Goal: Information Seeking & Learning: Learn about a topic

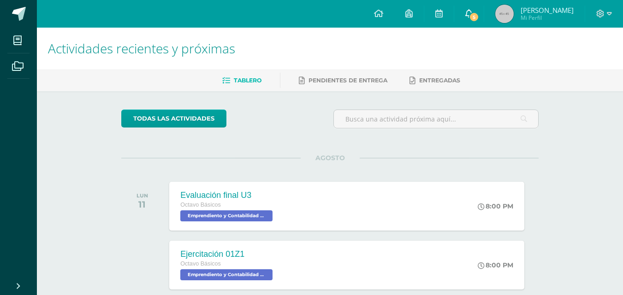
click at [482, 23] on link "5" at bounding box center [469, 14] width 30 height 28
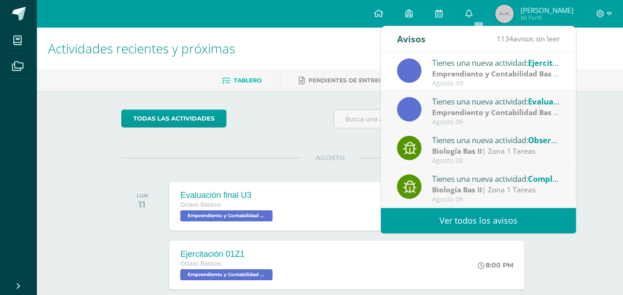
click at [464, 69] on strong "Emprendiento y Contabilidad Bas II" at bounding box center [495, 74] width 127 height 10
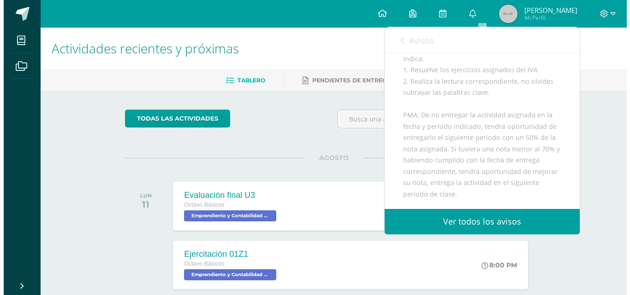
scroll to position [47, 0]
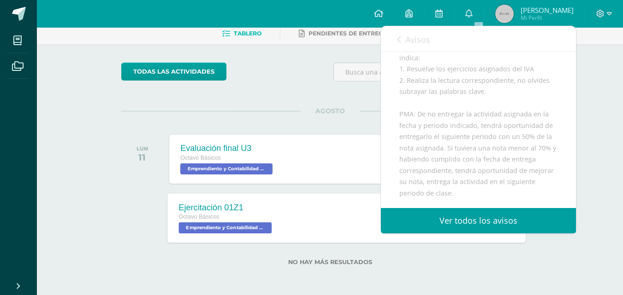
click at [255, 203] on div "Ejercitación 01Z1" at bounding box center [226, 208] width 95 height 10
click at [0, 0] on div "Cargando contenido" at bounding box center [0, 0] width 0 height 0
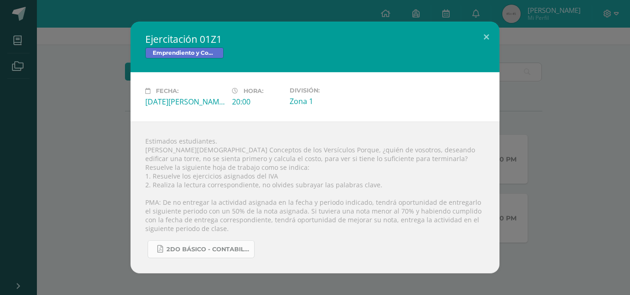
click at [229, 247] on span "2do básico - Contabilidad.pdf" at bounding box center [207, 249] width 83 height 7
